Goal: Task Accomplishment & Management: Manage account settings

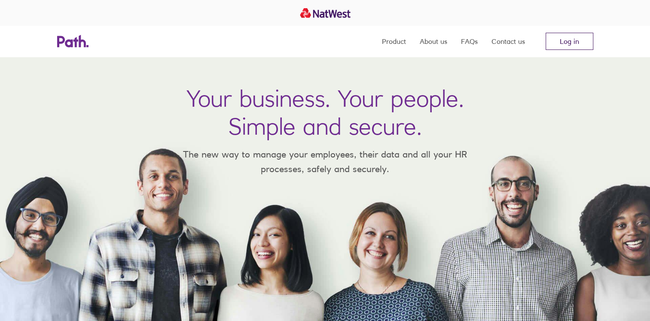
click at [567, 37] on link "Log in" at bounding box center [570, 41] width 48 height 17
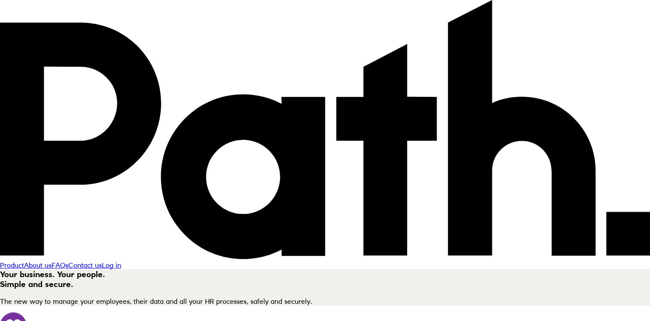
click at [121, 261] on link "Log in" at bounding box center [111, 265] width 19 height 9
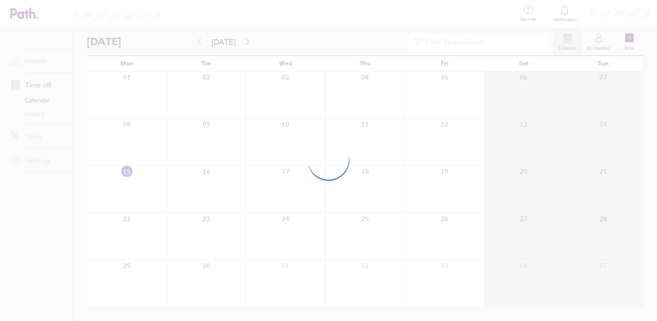
click at [284, 28] on div at bounding box center [328, 160] width 657 height 321
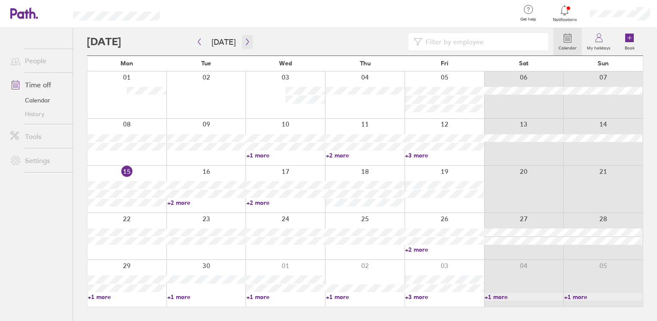
click at [247, 40] on icon "button" at bounding box center [247, 41] width 6 height 7
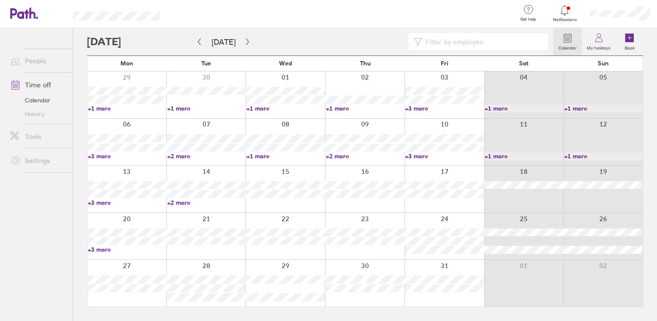
click at [110, 154] on link "+3 more" at bounding box center [127, 156] width 79 height 8
click at [186, 155] on link "+2 more" at bounding box center [206, 156] width 79 height 8
click at [41, 228] on ul "People Time off Calendar History Tools Settings" at bounding box center [36, 160] width 73 height 264
click at [173, 155] on link "+2 more" at bounding box center [206, 156] width 79 height 8
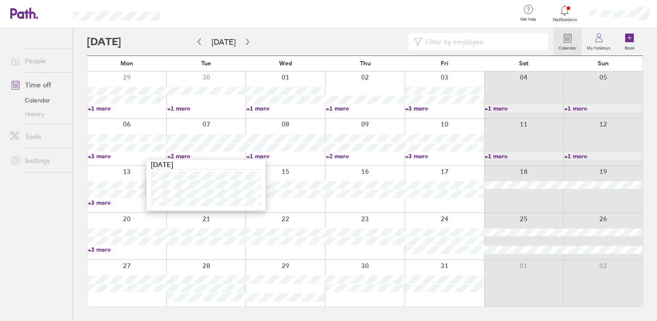
click at [104, 156] on link "+3 more" at bounding box center [127, 156] width 79 height 8
click at [108, 152] on link "+3 more" at bounding box center [127, 156] width 79 height 8
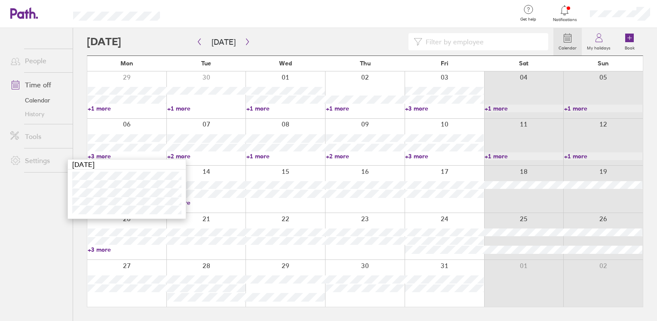
click at [19, 235] on ul "People Time off Calendar History Tools Settings" at bounding box center [36, 160] width 73 height 264
click at [244, 41] on icon "button" at bounding box center [247, 41] width 6 height 7
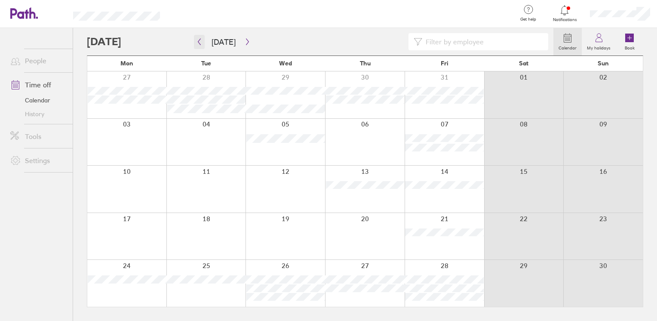
click at [198, 37] on button "button" at bounding box center [199, 42] width 11 height 14
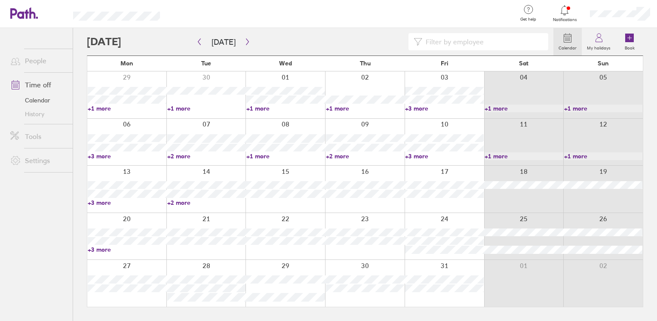
click at [106, 202] on link "+3 more" at bounding box center [127, 203] width 79 height 8
click at [46, 217] on ul "People Time off Calendar History Tools Settings" at bounding box center [36, 160] width 73 height 264
click at [340, 156] on link "+2 more" at bounding box center [365, 156] width 79 height 8
click at [416, 156] on link "+3 more" at bounding box center [444, 156] width 79 height 8
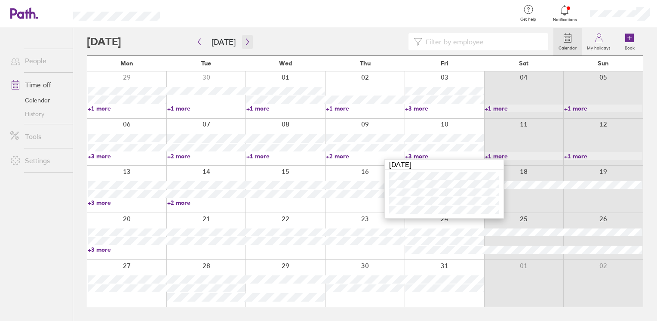
click at [244, 43] on icon "button" at bounding box center [247, 41] width 6 height 7
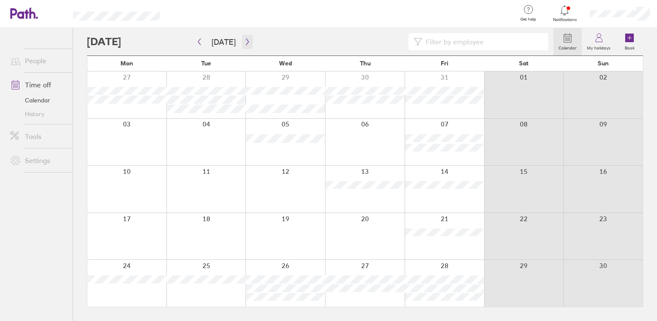
click at [247, 47] on button "button" at bounding box center [247, 42] width 11 height 14
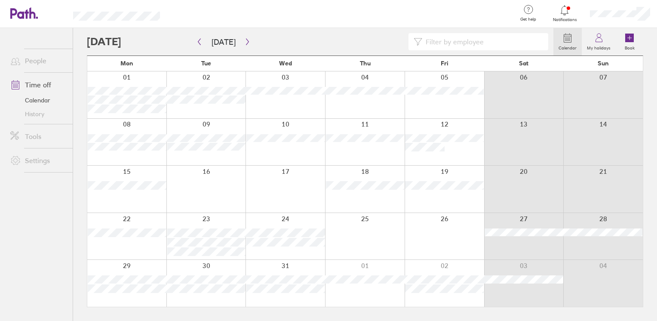
click at [364, 96] on div at bounding box center [365, 94] width 80 height 47
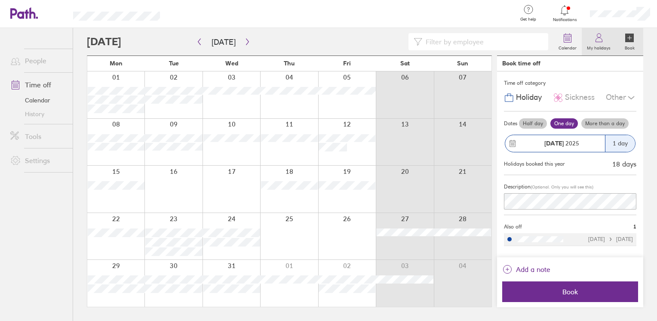
click at [604, 48] on label "My holidays" at bounding box center [599, 47] width 34 height 8
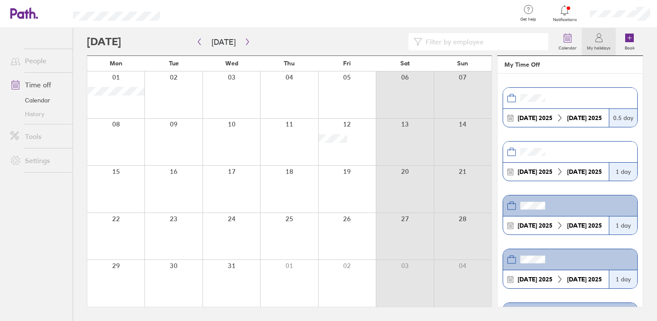
click at [39, 80] on link "Time off" at bounding box center [37, 84] width 69 height 17
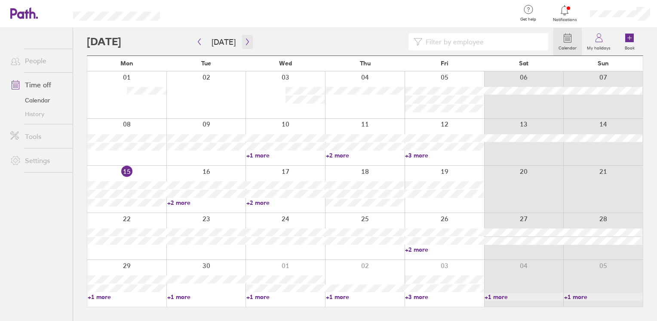
click at [242, 40] on button "button" at bounding box center [247, 42] width 11 height 14
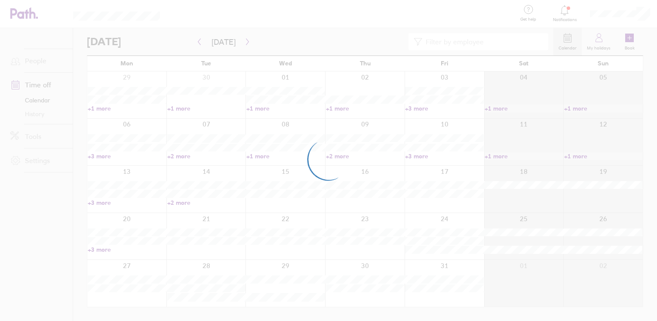
click at [602, 43] on div at bounding box center [328, 160] width 657 height 321
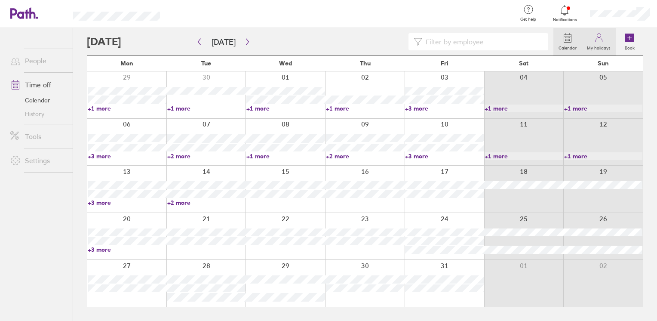
click at [602, 43] on label "My holidays" at bounding box center [599, 47] width 34 height 8
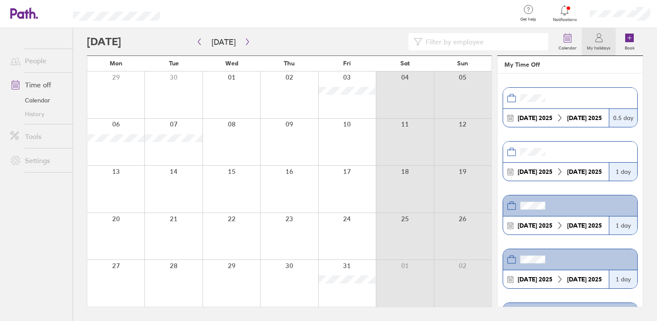
click at [592, 45] on label "My holidays" at bounding box center [599, 47] width 34 height 8
click at [625, 8] on div at bounding box center [620, 14] width 74 height 28
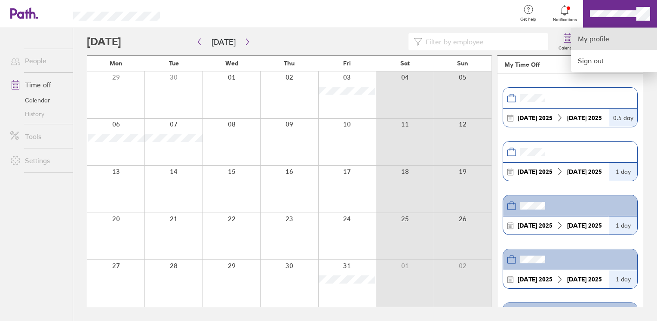
click at [617, 39] on link "My profile" at bounding box center [614, 39] width 86 height 22
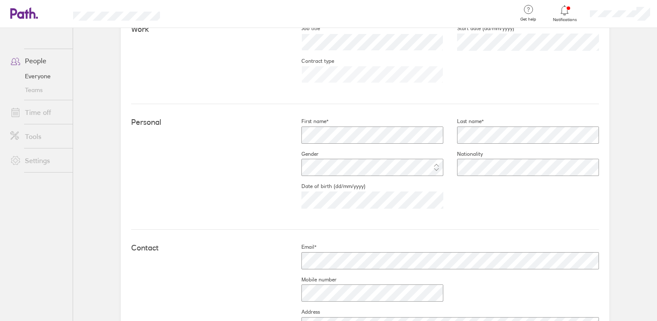
scroll to position [129, 0]
